Goal: Task Accomplishment & Management: Manage account settings

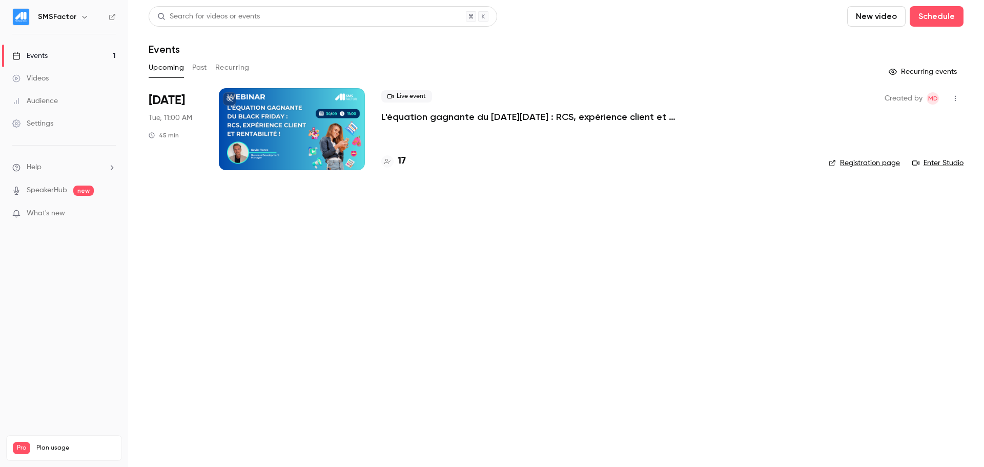
click at [331, 98] on div at bounding box center [292, 129] width 146 height 82
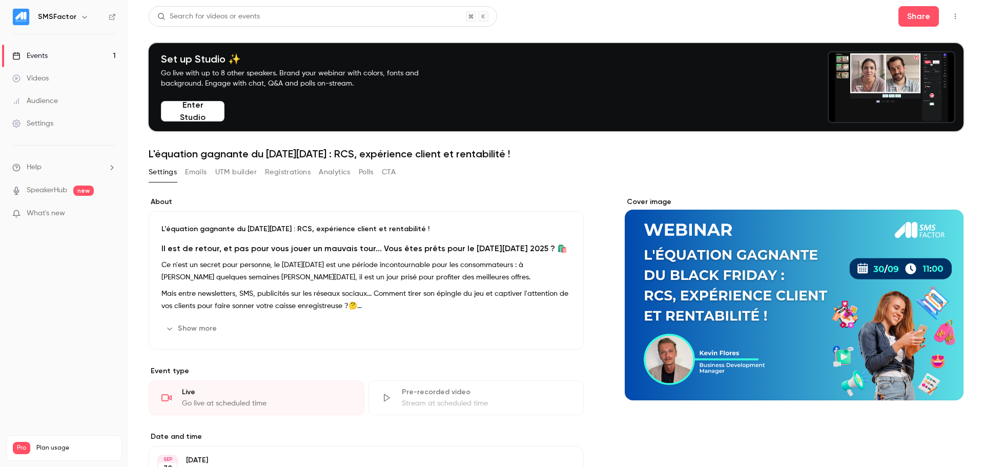
click at [252, 172] on button "UTM builder" at bounding box center [236, 172] width 42 height 16
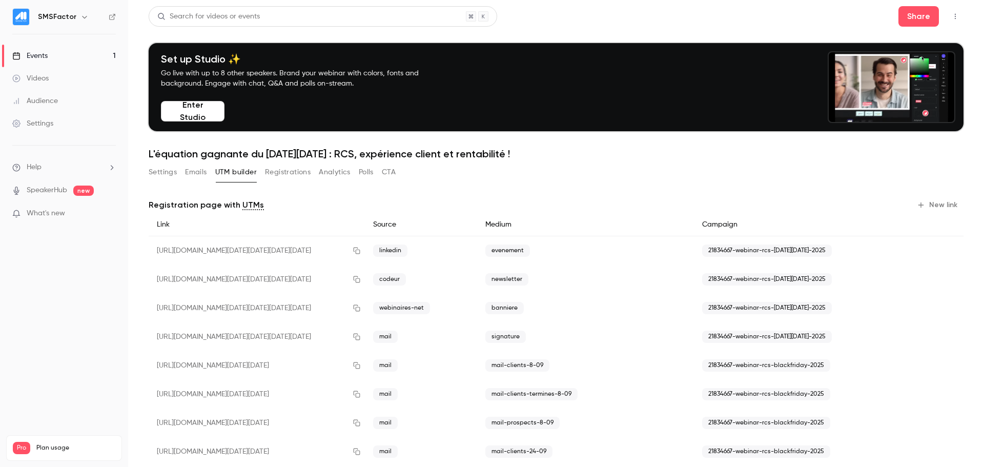
click at [299, 175] on button "Registrations" at bounding box center [288, 172] width 46 height 16
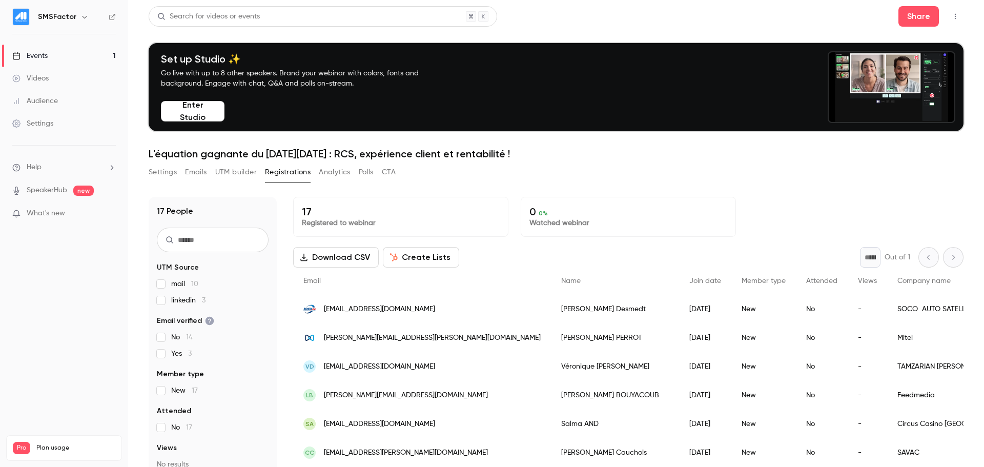
drag, startPoint x: 772, startPoint y: 188, endPoint x: 849, endPoint y: 208, distance: 79.6
click at [772, 188] on div "17 People UTM Source mail 10 linkedin 3 Email verified No 14 Yes 3 Member type …" at bounding box center [556, 372] width 815 height 377
click at [801, 184] on div "Settings Emails UTM builder Registrations Analytics Polls CTA" at bounding box center [556, 174] width 815 height 20
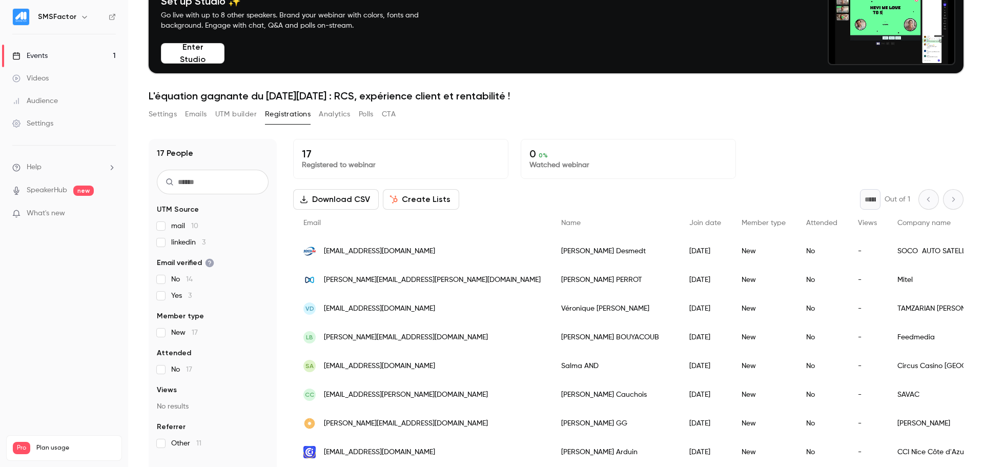
scroll to position [100, 0]
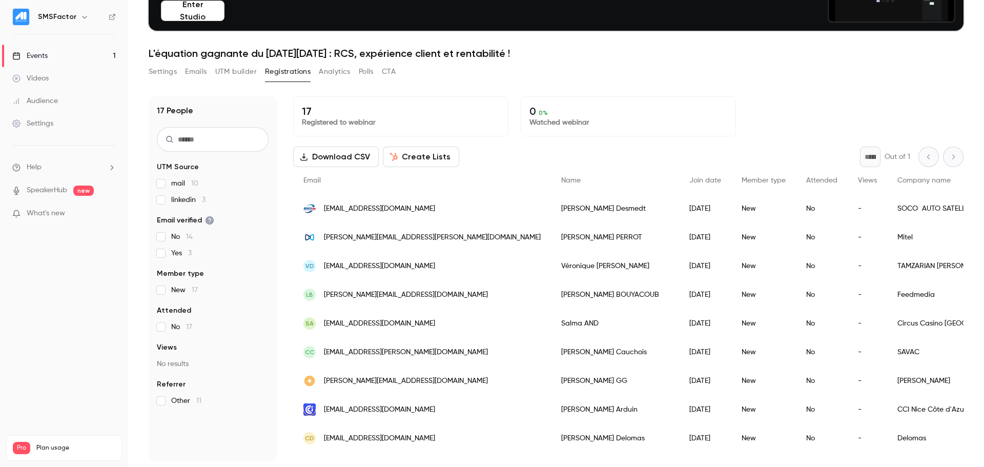
click at [326, 151] on button "Download CSV" at bounding box center [336, 157] width 86 height 20
